Goal: Subscribe to service/newsletter

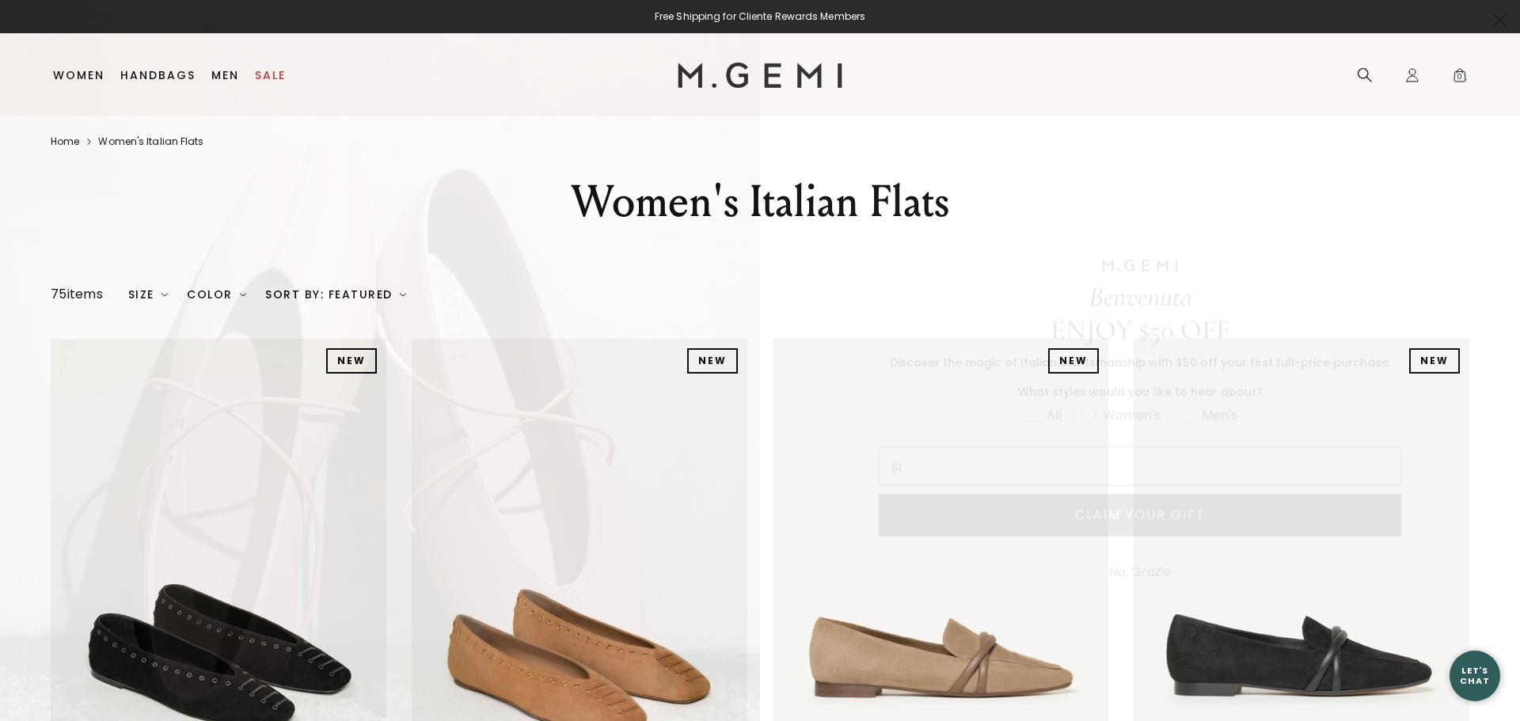
type input "[PERSON_NAME][EMAIL_ADDRESS][DOMAIN_NAME]"
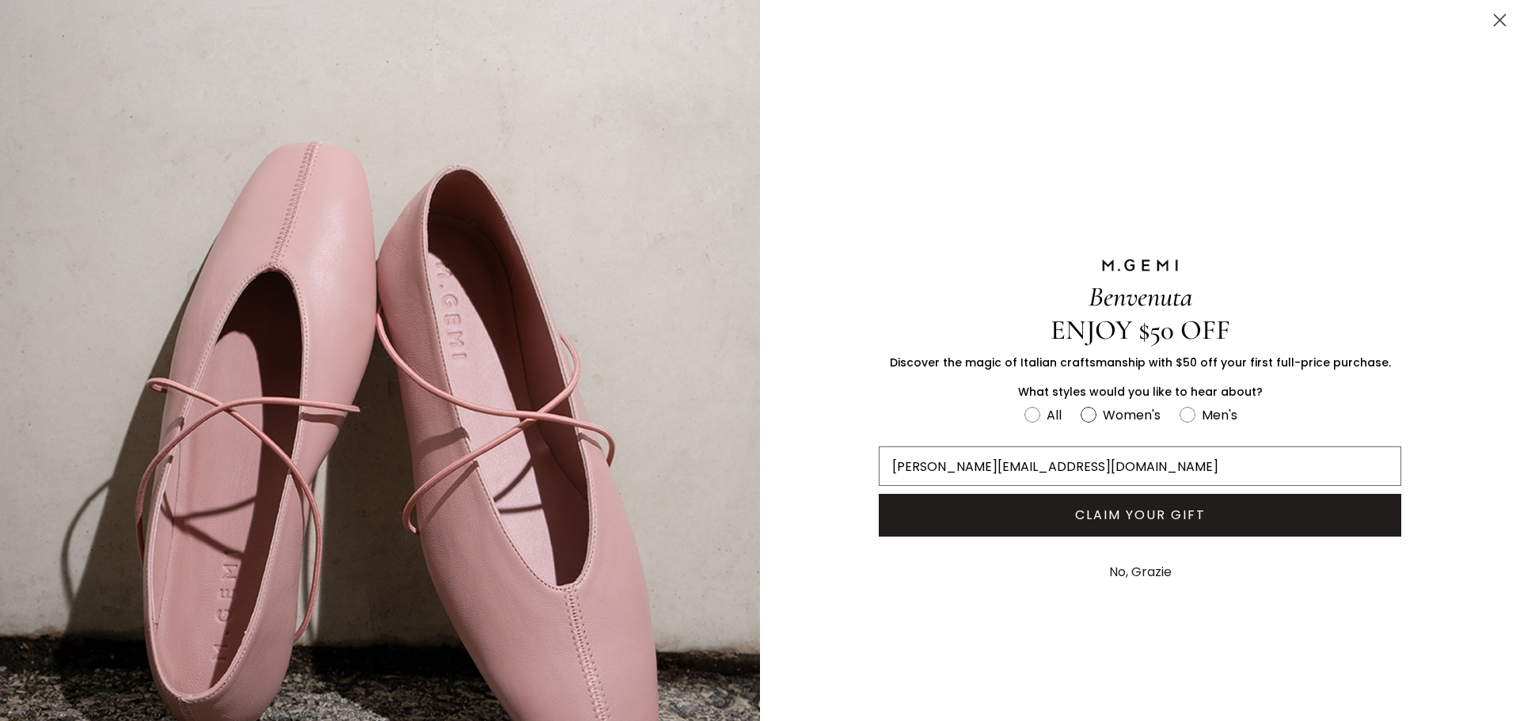
click at [1081, 412] on circle "FULLSCREEN Form" at bounding box center [1088, 414] width 15 height 15
click at [1025, 405] on input "Women's" at bounding box center [1024, 404] width 1 height 1
radio input "true"
click at [1112, 523] on button "CLAIM YOUR GIFT" at bounding box center [1140, 515] width 523 height 43
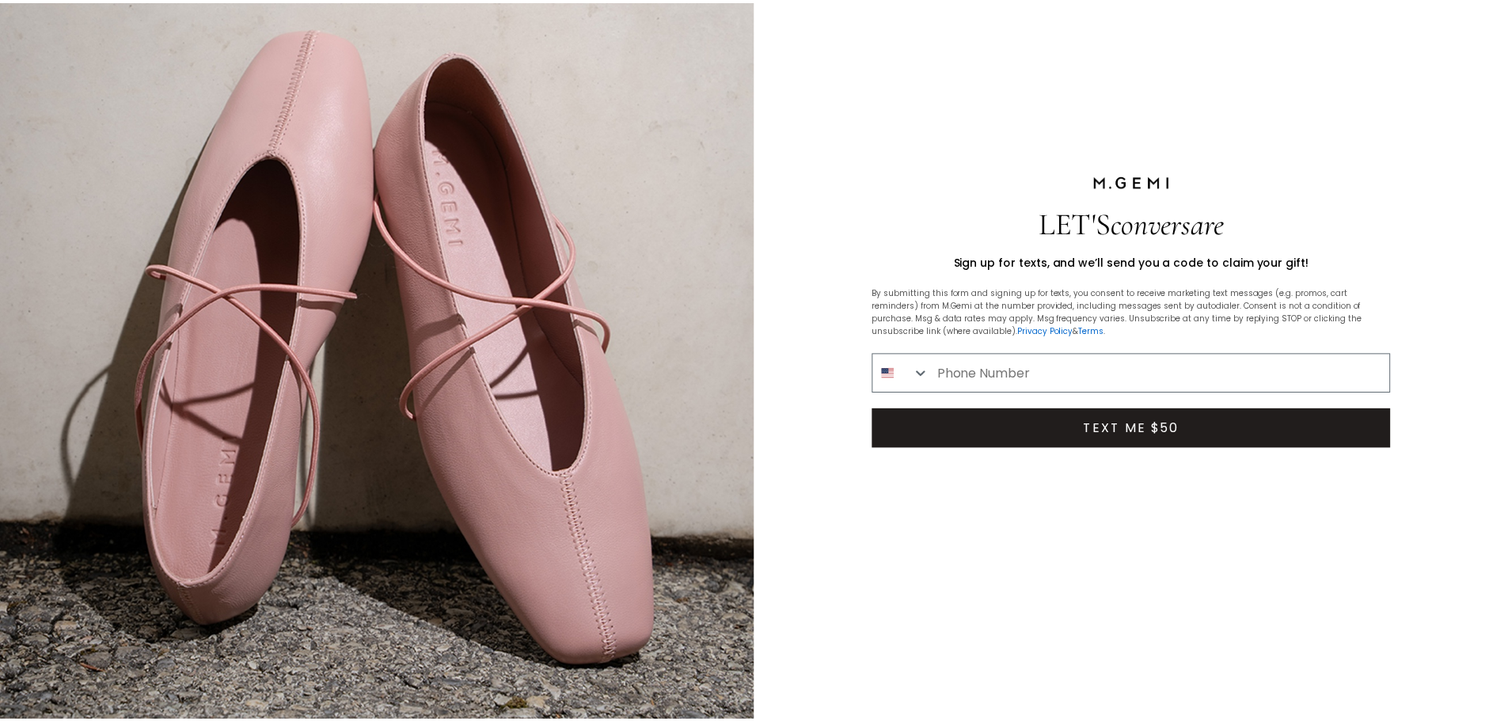
scroll to position [123, 0]
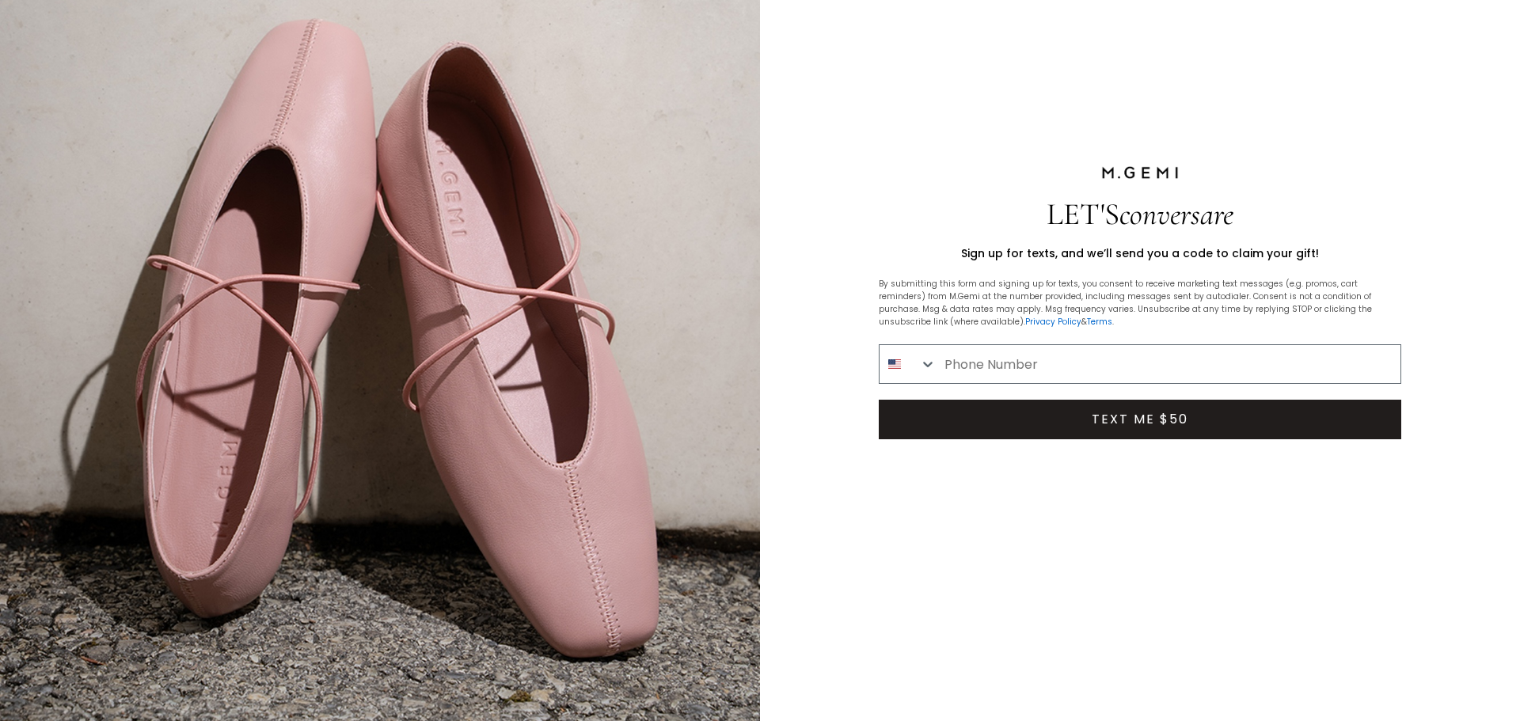
click at [1129, 625] on div "LET'S conversare Sign up for texts, and we’ll send you a code to claim your gif…" at bounding box center [1140, 302] width 618 height 851
click at [1074, 422] on button "TEXT ME $50" at bounding box center [1140, 420] width 523 height 40
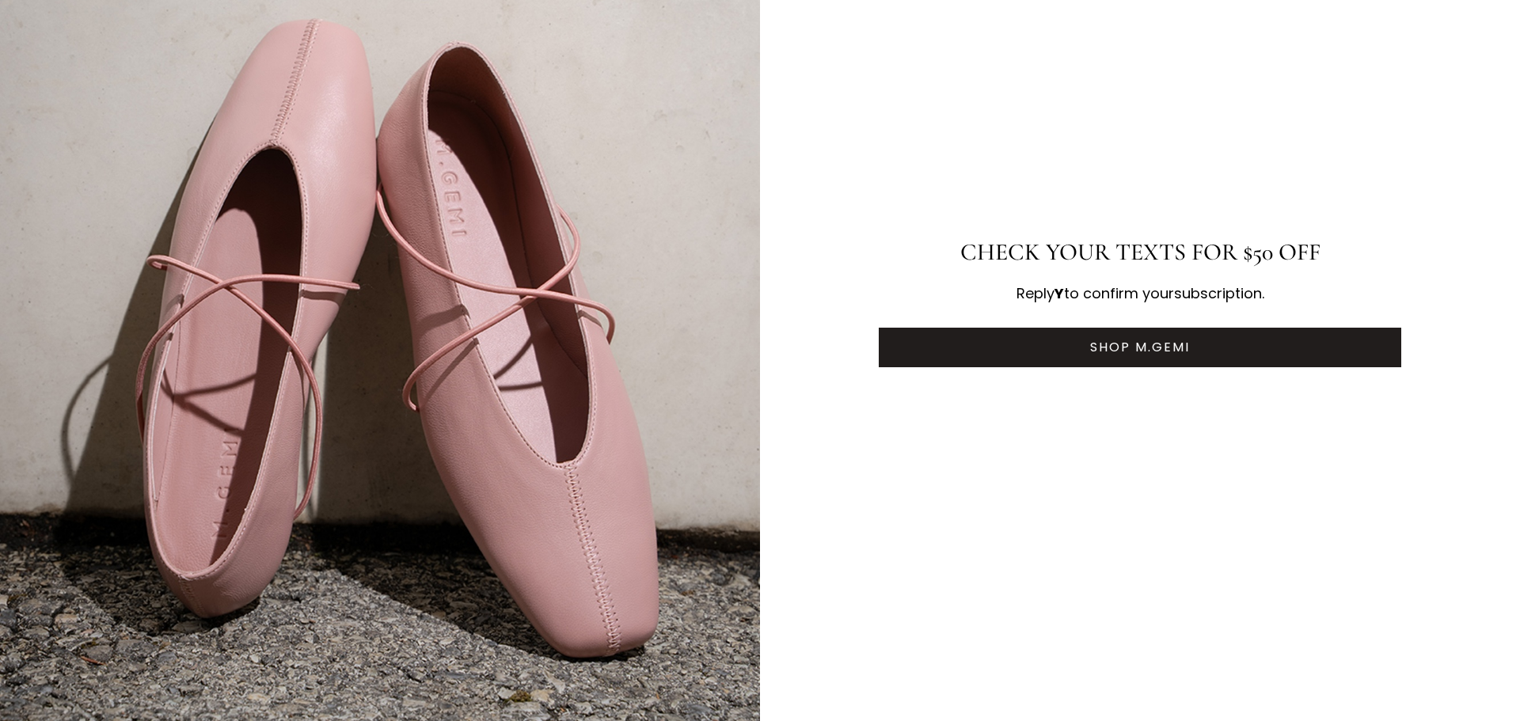
click at [1150, 350] on button "SHOP M.GEMI" at bounding box center [1140, 348] width 523 height 40
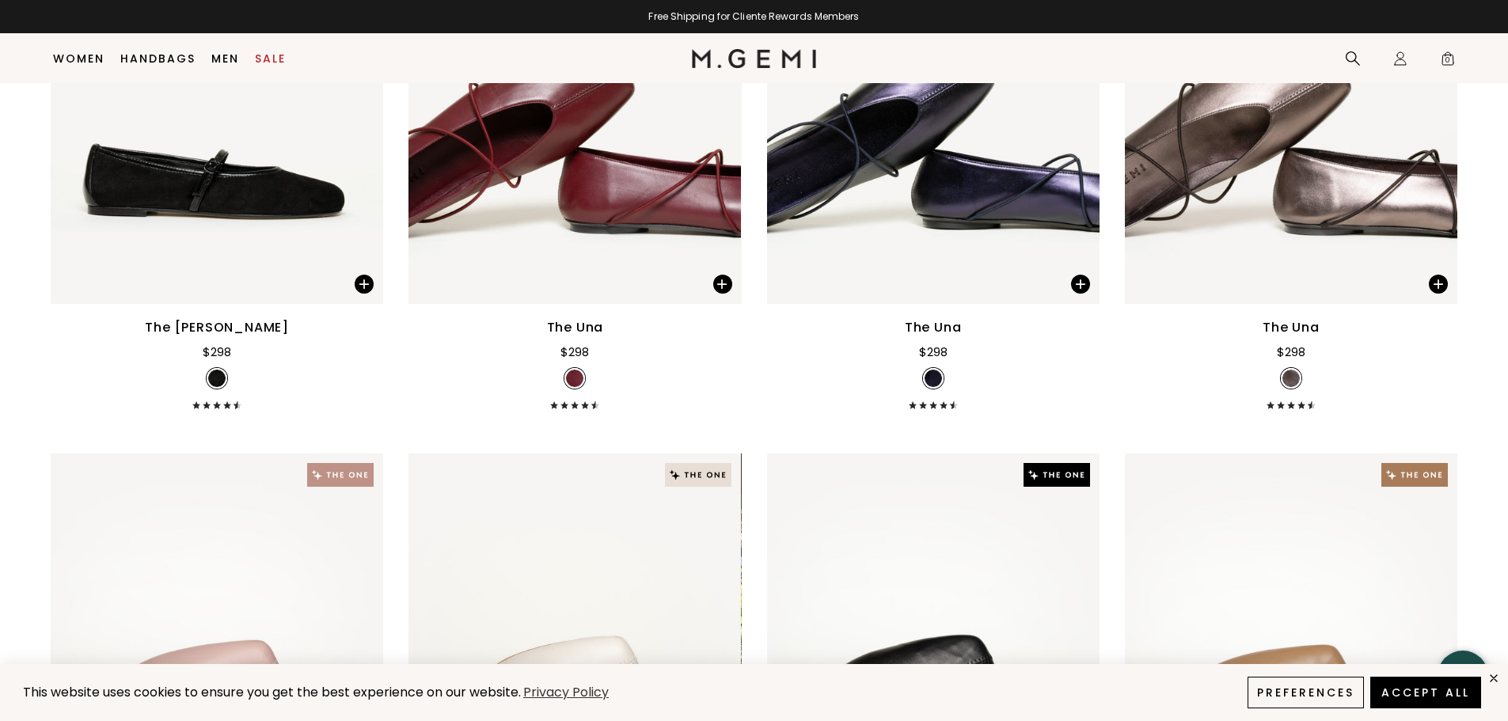
scroll to position [3925, 0]
